Goal: Task Accomplishment & Management: Use online tool/utility

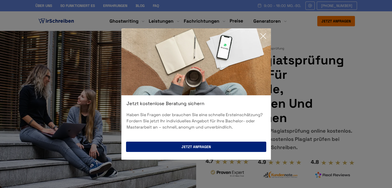
click at [208, 149] on button "Jetzt anfragen" at bounding box center [196, 147] width 140 height 10
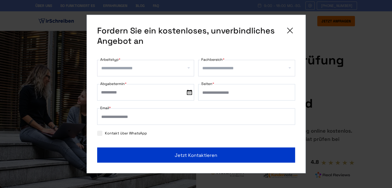
click at [293, 30] on icon at bounding box center [290, 30] width 10 height 10
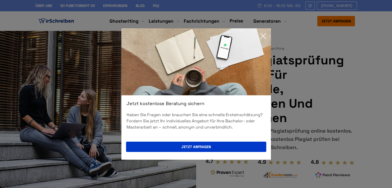
click at [261, 32] on icon at bounding box center [263, 36] width 10 height 10
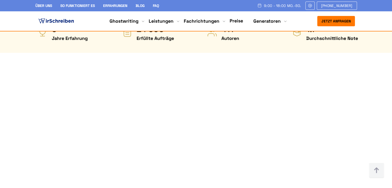
scroll to position [283, 0]
click at [327, 24] on button "Jetzt anfragen" at bounding box center [336, 21] width 38 height 10
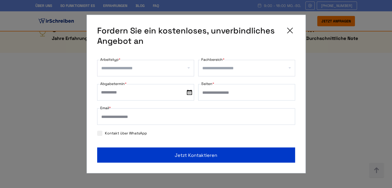
click at [291, 31] on icon at bounding box center [290, 30] width 10 height 10
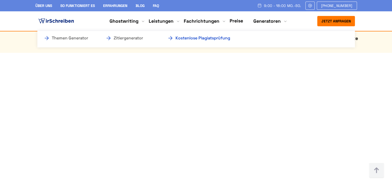
click at [209, 38] on link "Kostenlose Plagiatsprüfung" at bounding box center [193, 38] width 52 height 6
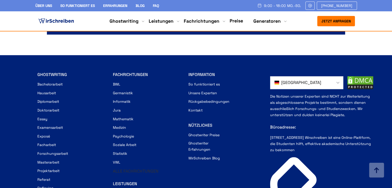
scroll to position [2388, 0]
